Goal: Task Accomplishment & Management: Manage account settings

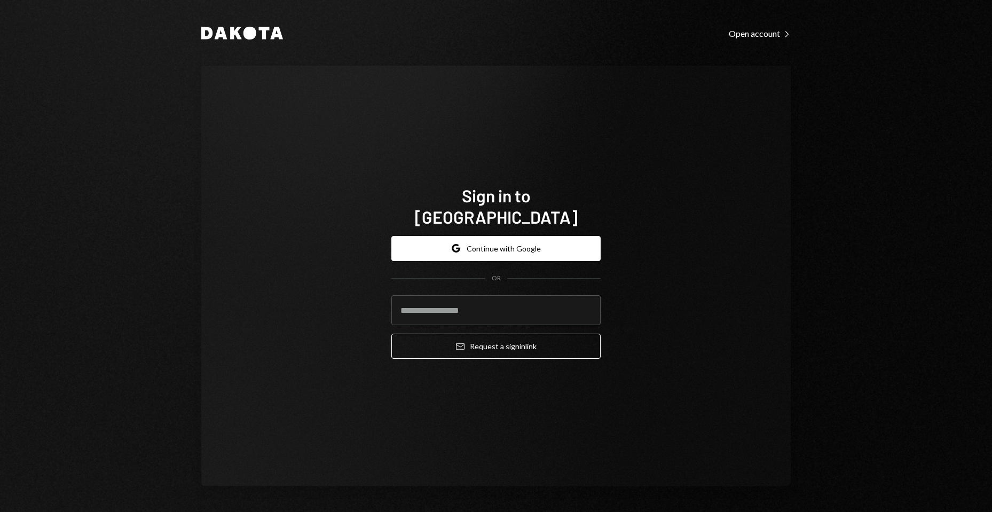
drag, startPoint x: 890, startPoint y: 0, endPoint x: 950, endPoint y: 40, distance: 72.0
click at [950, 40] on div "Dakota Open account Right Caret Sign in to [GEOGRAPHIC_DATA] Google Continue wi…" at bounding box center [496, 256] width 992 height 512
